Goal: Information Seeking & Learning: Compare options

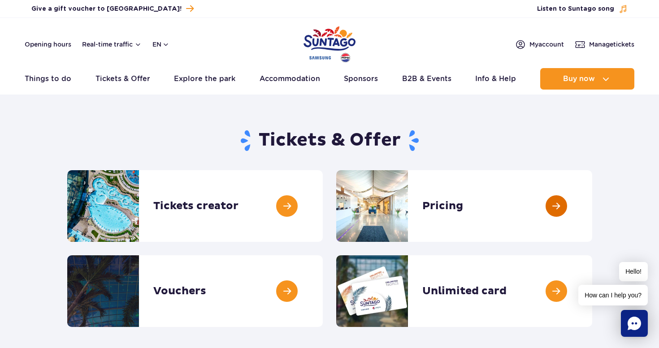
click at [592, 201] on link at bounding box center [592, 206] width 0 height 72
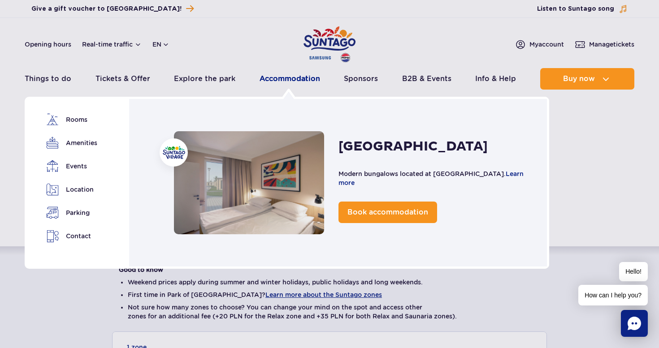
click at [306, 78] on link "Accommodation" at bounding box center [289, 79] width 60 height 22
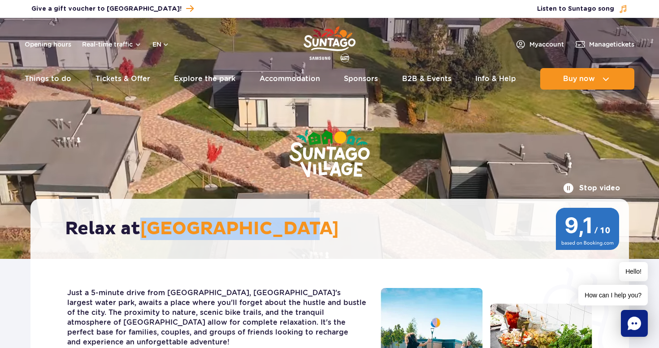
drag, startPoint x: 147, startPoint y: 227, endPoint x: 343, endPoint y: 227, distance: 196.2
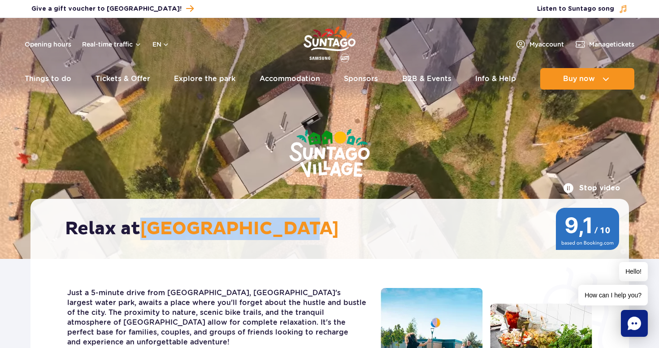
click at [343, 227] on h2 "Relax at Suntago Village" at bounding box center [334, 229] width 538 height 22
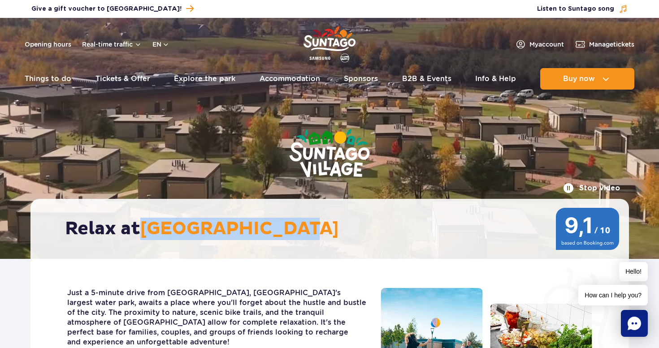
copy span "[GEOGRAPHIC_DATA]"
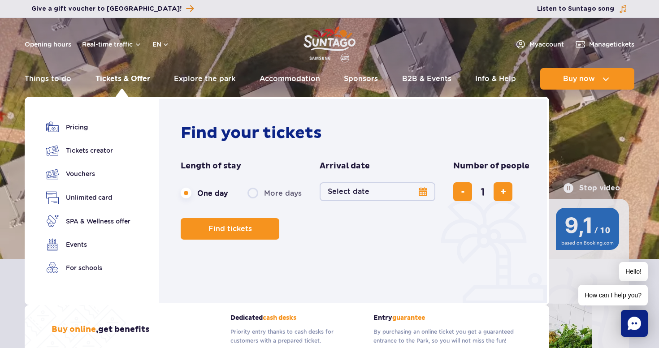
click at [123, 79] on link "Tickets & Offer" at bounding box center [122, 79] width 55 height 22
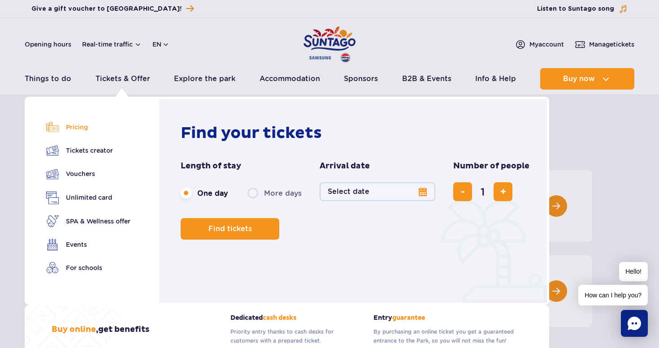
click at [76, 128] on link "Pricing" at bounding box center [88, 127] width 84 height 13
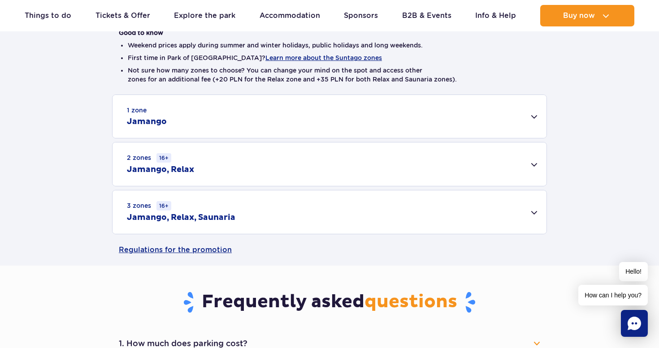
scroll to position [241, 0]
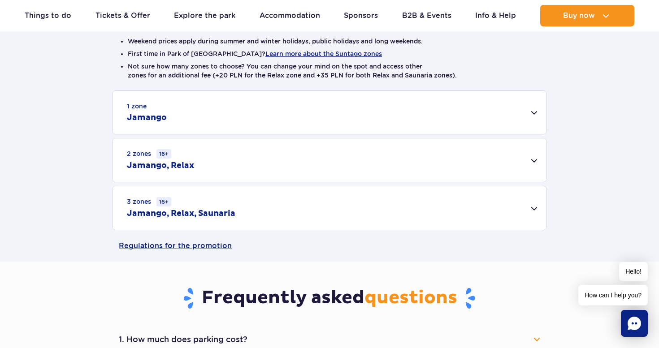
click at [190, 214] on h2 "Jamango, Relax, Saunaria" at bounding box center [181, 213] width 108 height 11
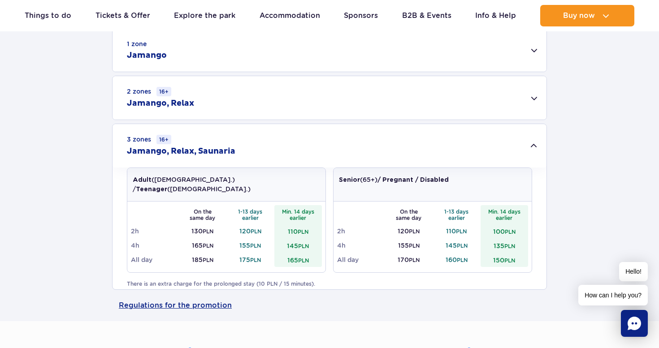
scroll to position [302, 0]
click at [253, 58] on div "1 zone Jamango" at bounding box center [329, 51] width 434 height 43
